Goal: Information Seeking & Learning: Learn about a topic

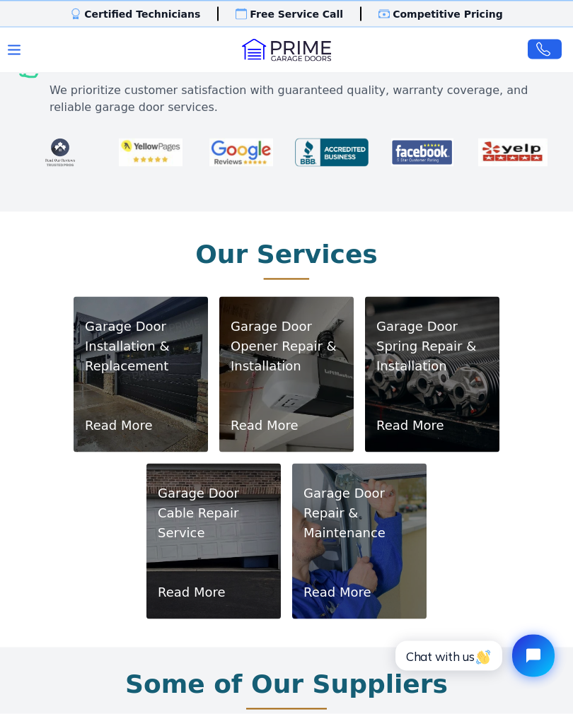
scroll to position [658, 0]
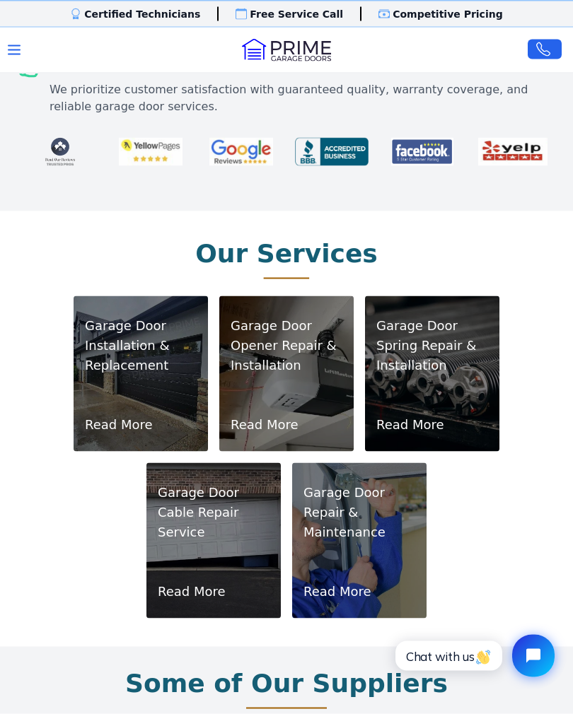
click at [280, 415] on link "Read More" at bounding box center [264, 425] width 68 height 20
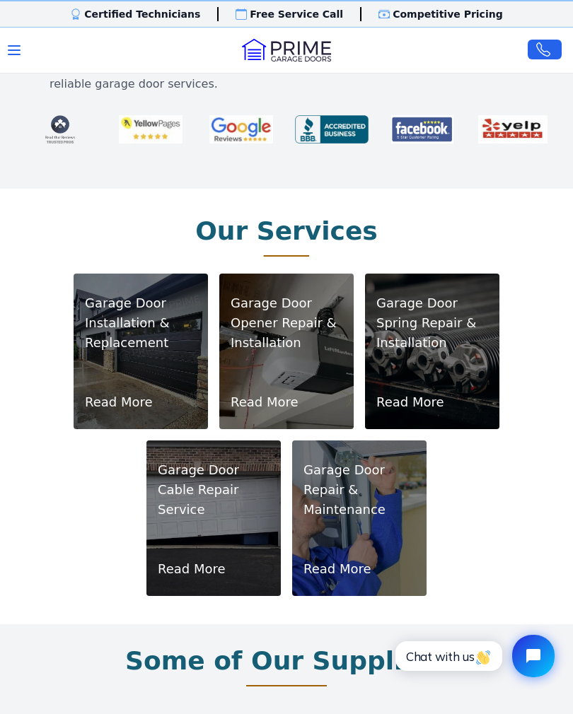
click at [357, 576] on div "Garage Door Repair & Maintenance Read More" at bounding box center [359, 518] width 134 height 156
click at [483, 568] on div "Garage Door Installation & Replacement Read More Garage Door Opener Repair & In…" at bounding box center [286, 435] width 441 height 322
click at [340, 559] on link "Read More" at bounding box center [337, 569] width 68 height 20
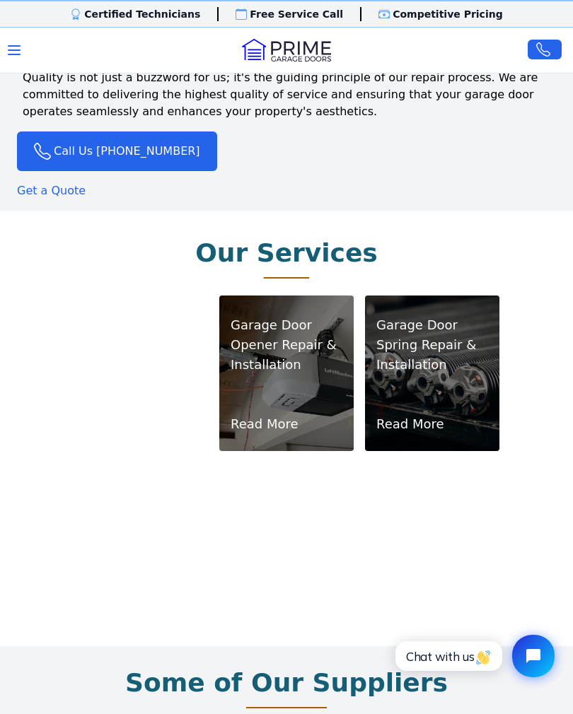
scroll to position [1325, 0]
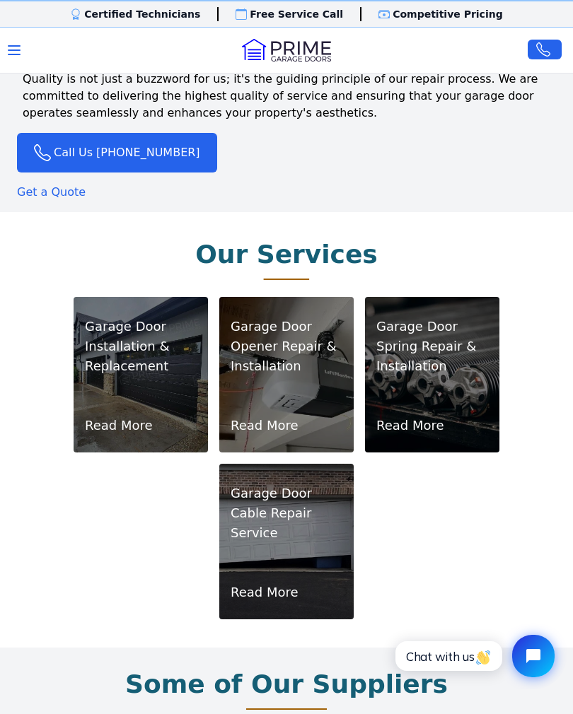
click at [537, 490] on div "Our Services Garage Door Installation & Replacement Read More Garage Door Opene…" at bounding box center [286, 429] width 573 height 435
click at [286, 416] on link "Read More" at bounding box center [264, 426] width 68 height 20
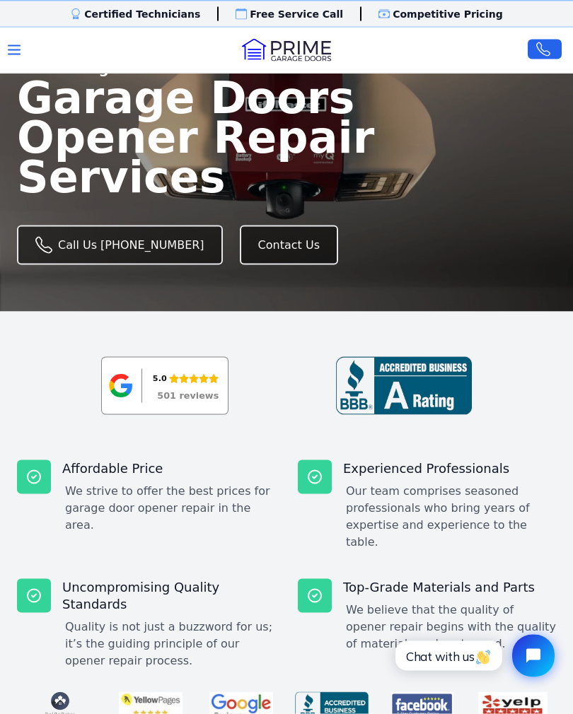
scroll to position [43, 0]
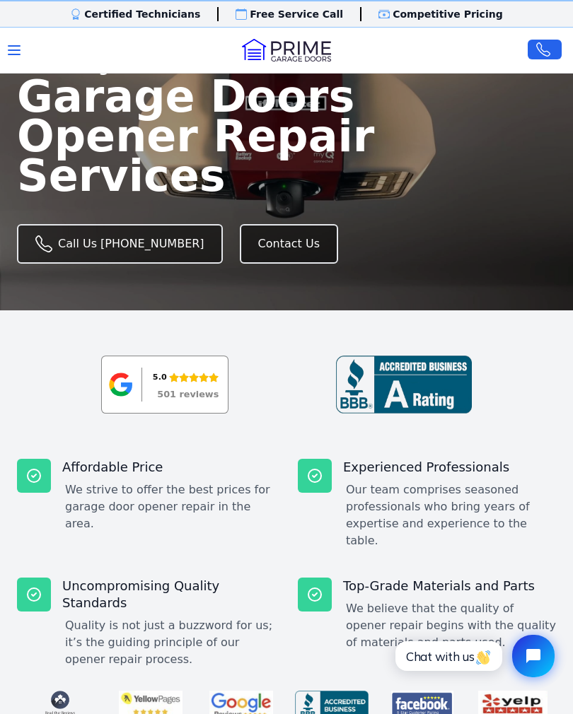
click at [454, 600] on dd "We believe that the quality of opener repair begins with the quality of materia…" at bounding box center [451, 625] width 210 height 51
click at [401, 600] on dd "We believe that the quality of opener repair begins with the quality of materia…" at bounding box center [451, 625] width 210 height 51
click at [314, 588] on icon at bounding box center [314, 594] width 13 height 13
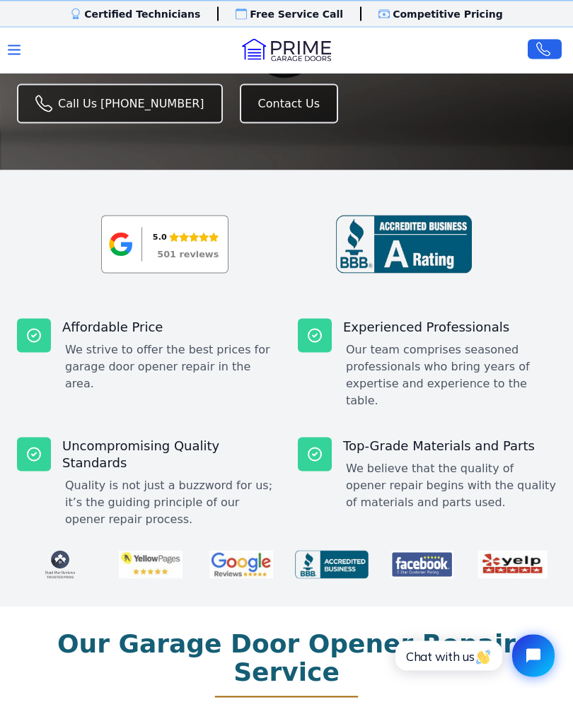
scroll to position [189, 0]
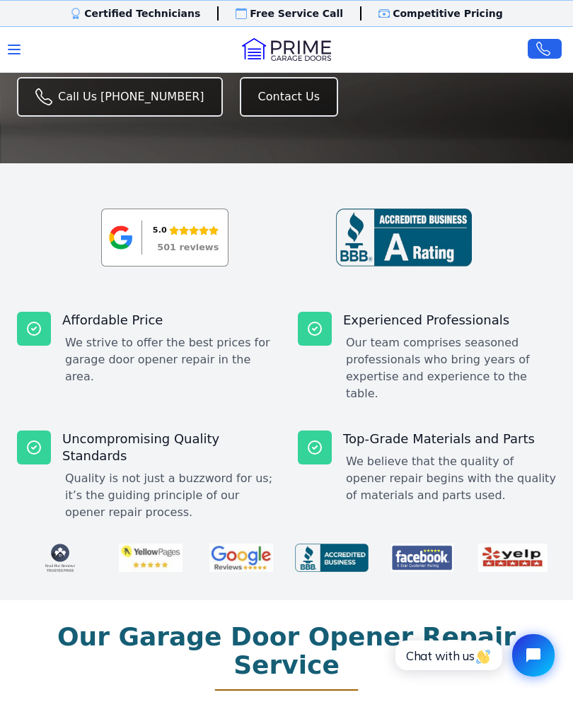
click at [468, 461] on dd "We believe that the quality of opener repair begins with the quality of materia…" at bounding box center [451, 479] width 210 height 51
click at [483, 431] on p "Top-Grade Materials and Parts" at bounding box center [449, 439] width 213 height 17
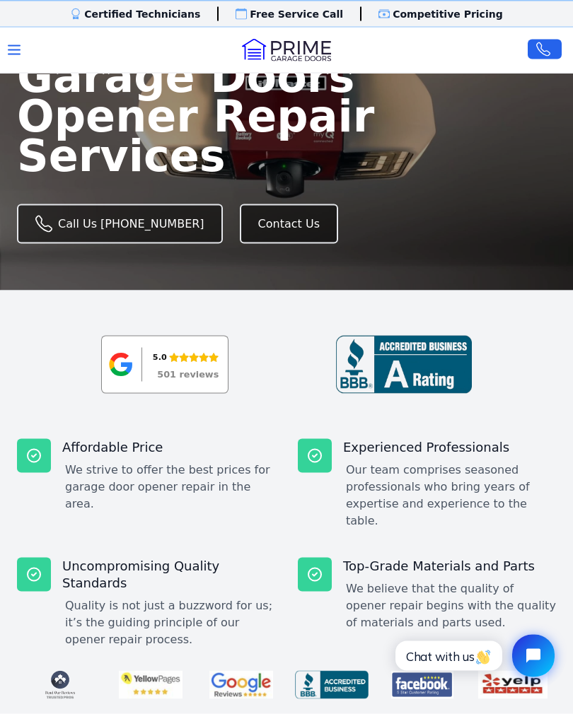
scroll to position [0, 0]
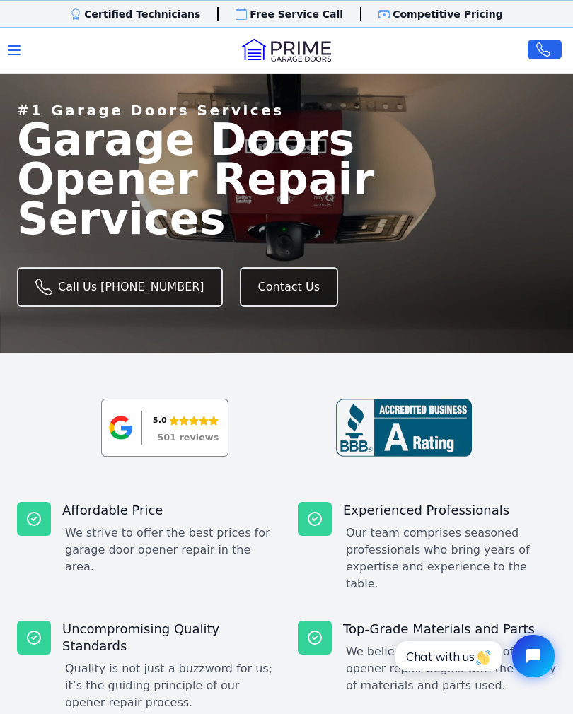
click at [475, 23] on div "Certified Technicians Certified Techs Free Service Call Free Visit Competitive …" at bounding box center [286, 14] width 573 height 28
click at [442, 22] on div "Certified Technicians Certified Techs Free Service Call Free Visit Competitive …" at bounding box center [286, 14] width 573 height 28
